Goal: Task Accomplishment & Management: Use online tool/utility

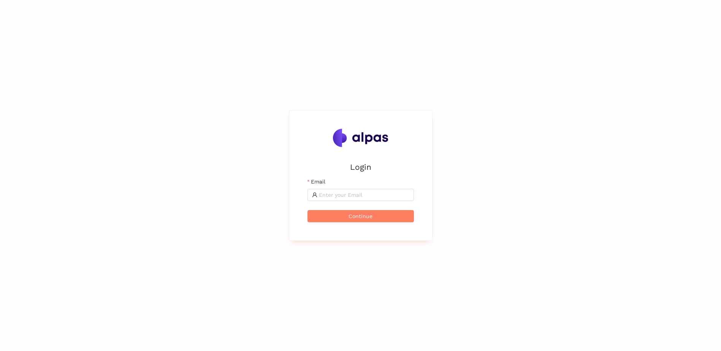
click at [332, 187] on div "Email" at bounding box center [361, 183] width 106 height 11
click at [334, 192] on input "Email" at bounding box center [364, 195] width 91 height 8
type input "sebastian.schmidt@avl.com"
click at [337, 218] on button "Continue" at bounding box center [361, 216] width 106 height 12
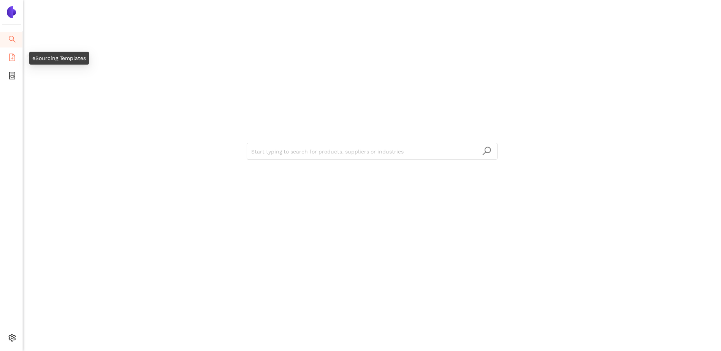
click at [17, 60] on li "eSourcing Templates" at bounding box center [11, 58] width 22 height 15
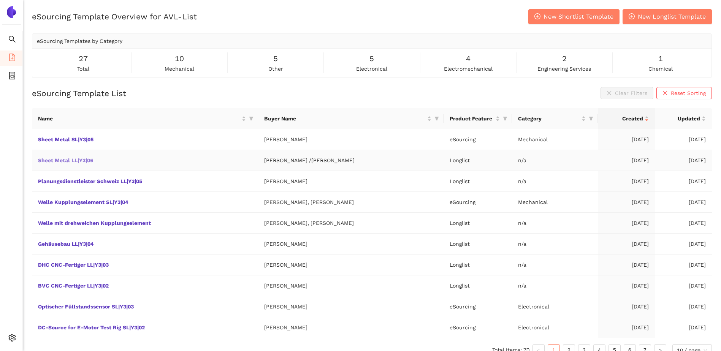
click at [0, 0] on link "Sheet Metal LL|Y3|06" at bounding box center [0, 0] width 0 height 0
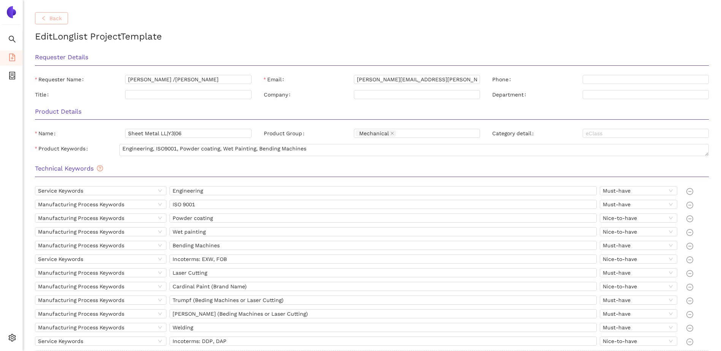
click at [62, 21] on span "Back" at bounding box center [55, 18] width 13 height 8
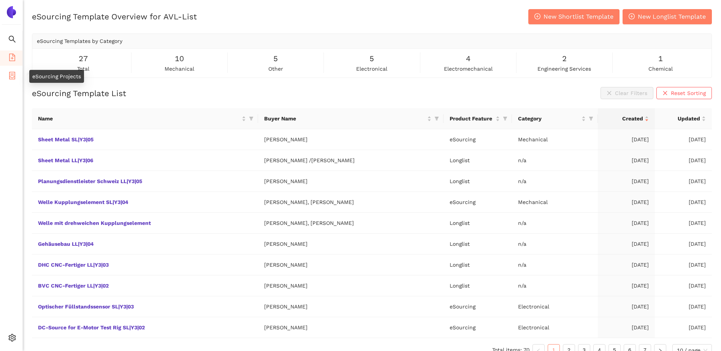
click at [15, 72] on icon "container" at bounding box center [12, 76] width 8 height 8
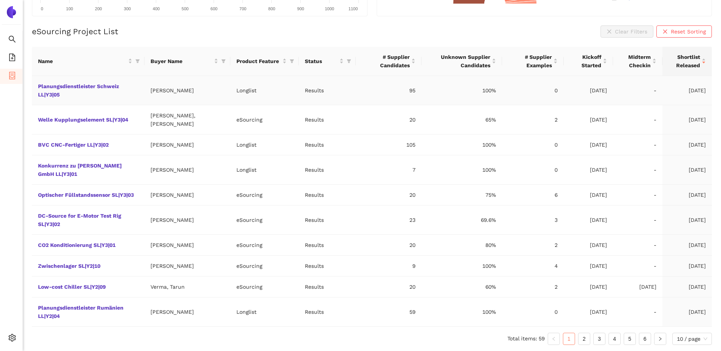
scroll to position [165, 0]
click at [14, 56] on icon "file-add" at bounding box center [12, 58] width 8 height 8
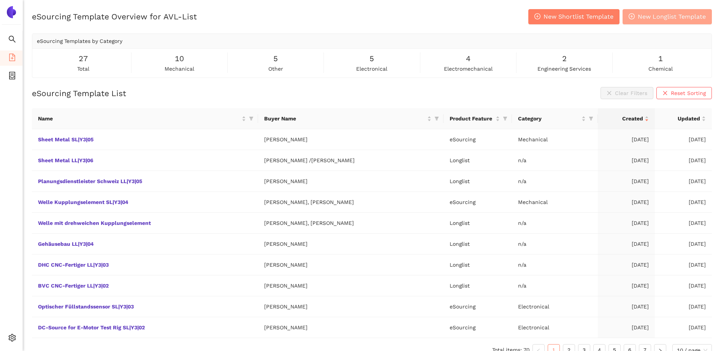
click at [653, 18] on span "New Longlist Template" at bounding box center [672, 17] width 68 height 10
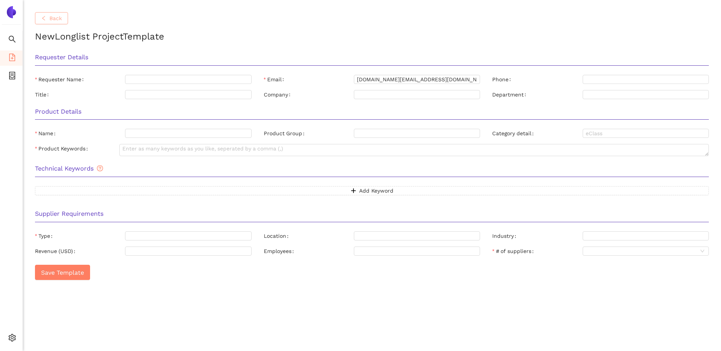
click at [53, 16] on span "Back" at bounding box center [55, 18] width 13 height 8
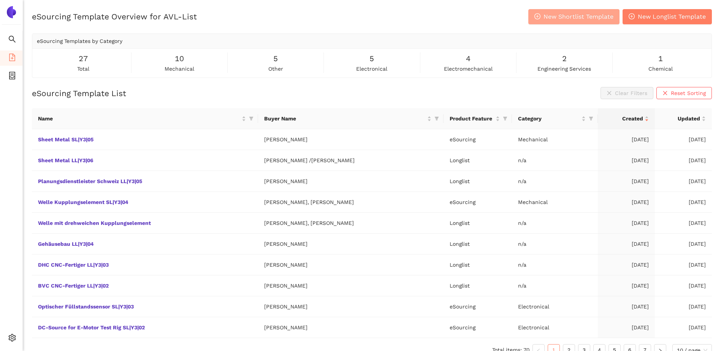
click at [582, 20] on span "New Shortlist Template" at bounding box center [579, 17] width 70 height 10
click at [573, 22] on button "New Shortlist Template" at bounding box center [574, 16] width 91 height 15
